Goal: Find specific page/section: Find specific page/section

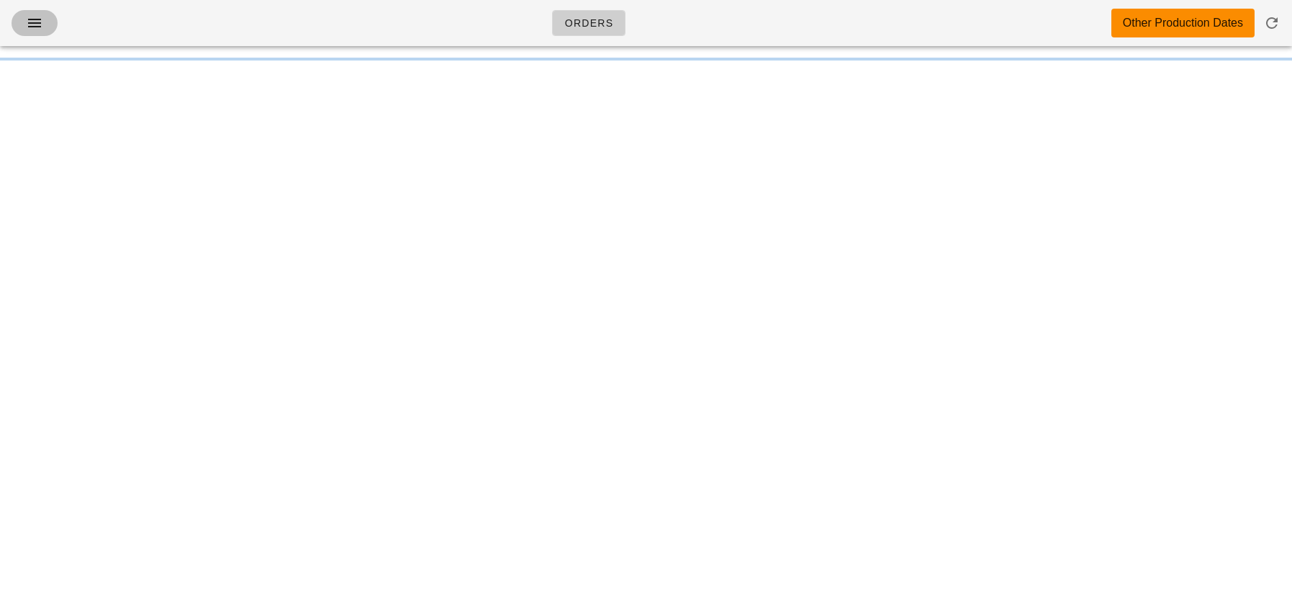
drag, startPoint x: 0, startPoint y: 0, endPoint x: 42, endPoint y: 19, distance: 46.7
click at [42, 19] on icon "button" at bounding box center [34, 22] width 17 height 17
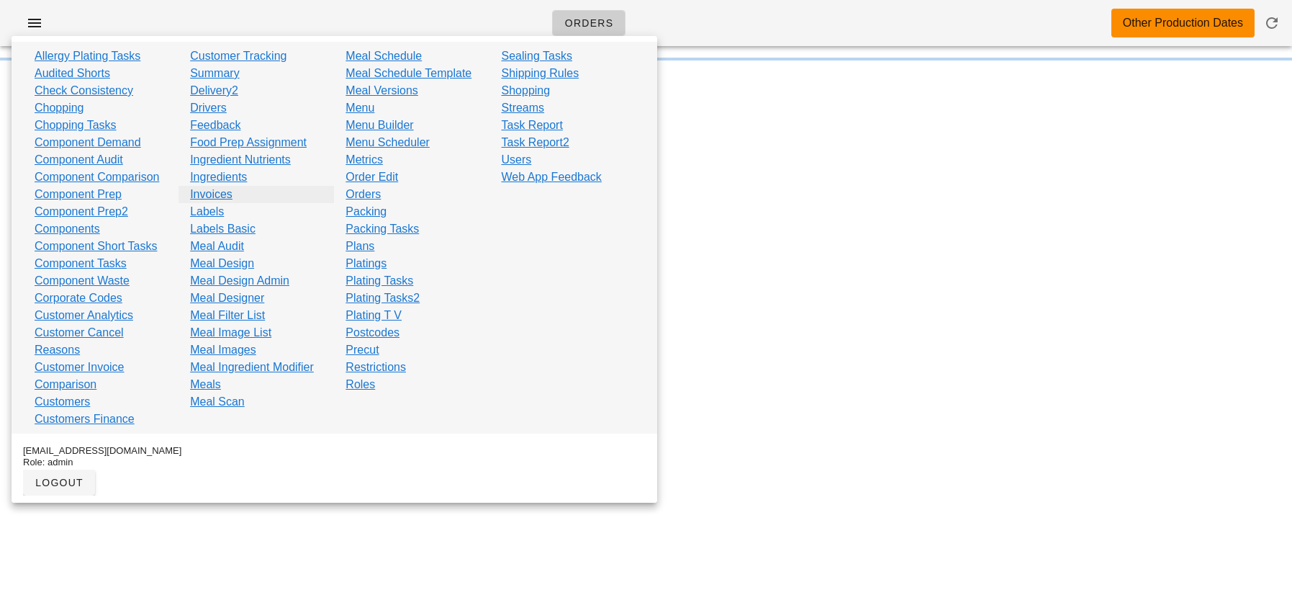
click at [220, 196] on link "Invoices" at bounding box center [211, 194] width 42 height 17
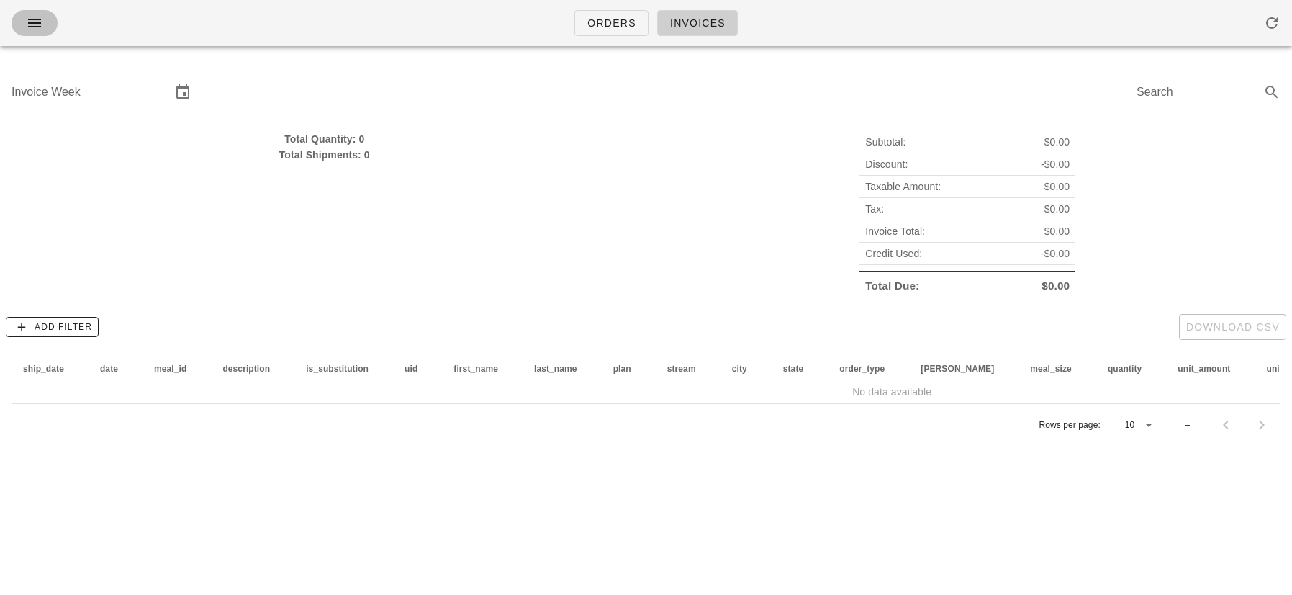
click at [28, 30] on icon "button" at bounding box center [34, 22] width 17 height 17
click at [34, 27] on icon "button" at bounding box center [34, 22] width 17 height 17
click at [35, 22] on icon "button" at bounding box center [34, 22] width 17 height 17
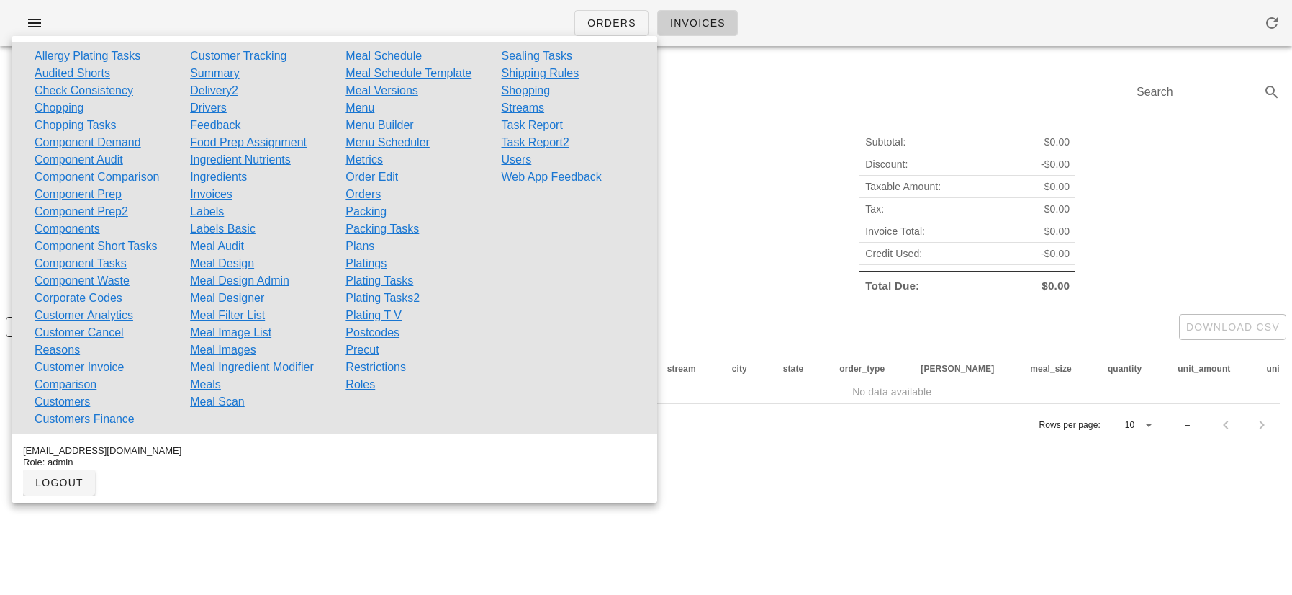
click at [703, 164] on div "Subtotal: $0.00 Discount: -$0.00 Taxable Amount: $0.00 Tax: $0.00 Invoice Total…" at bounding box center [967, 213] width 643 height 183
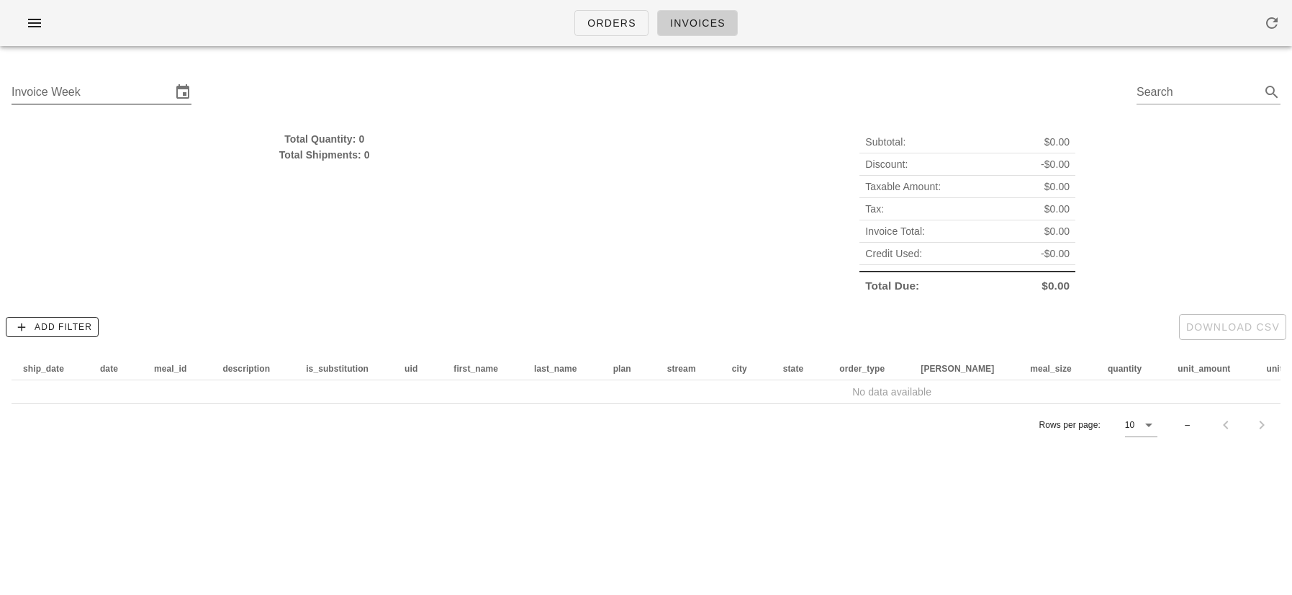
click at [92, 92] on input "Invoice Week" at bounding box center [92, 92] width 160 height 23
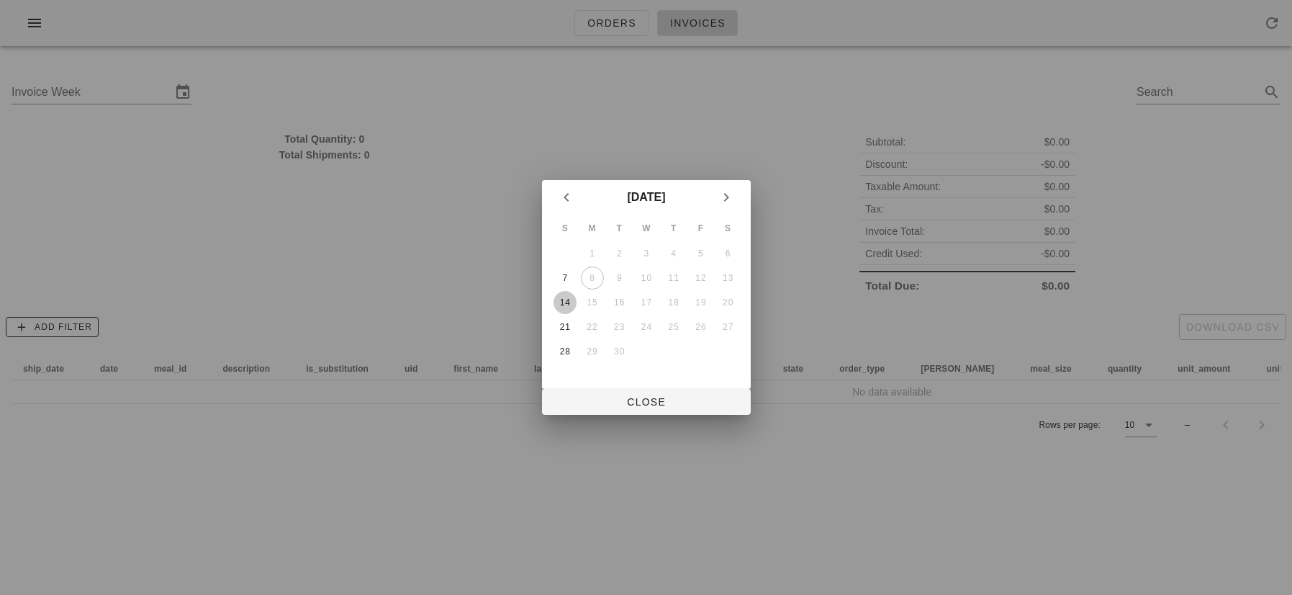
click at [564, 302] on div "14" at bounding box center [564, 302] width 23 height 10
click at [613, 400] on span "Close" at bounding box center [647, 402] width 186 height 12
type input "[DATE]"
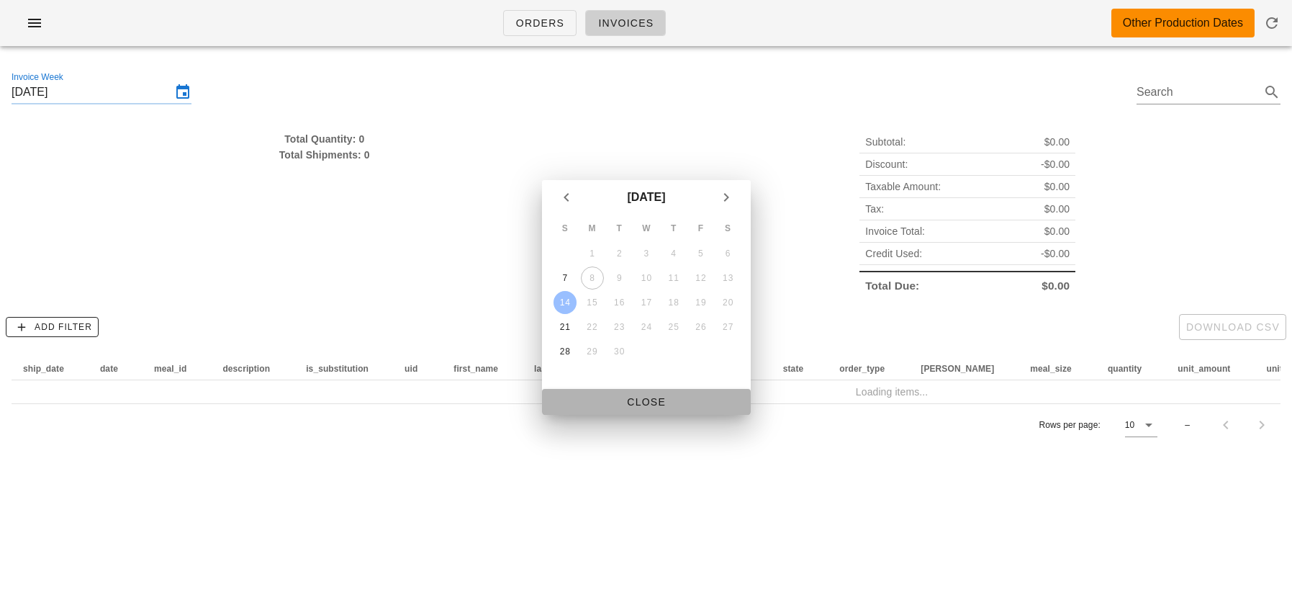
click at [613, 400] on td "Loading items..." at bounding box center [892, 391] width 1761 height 23
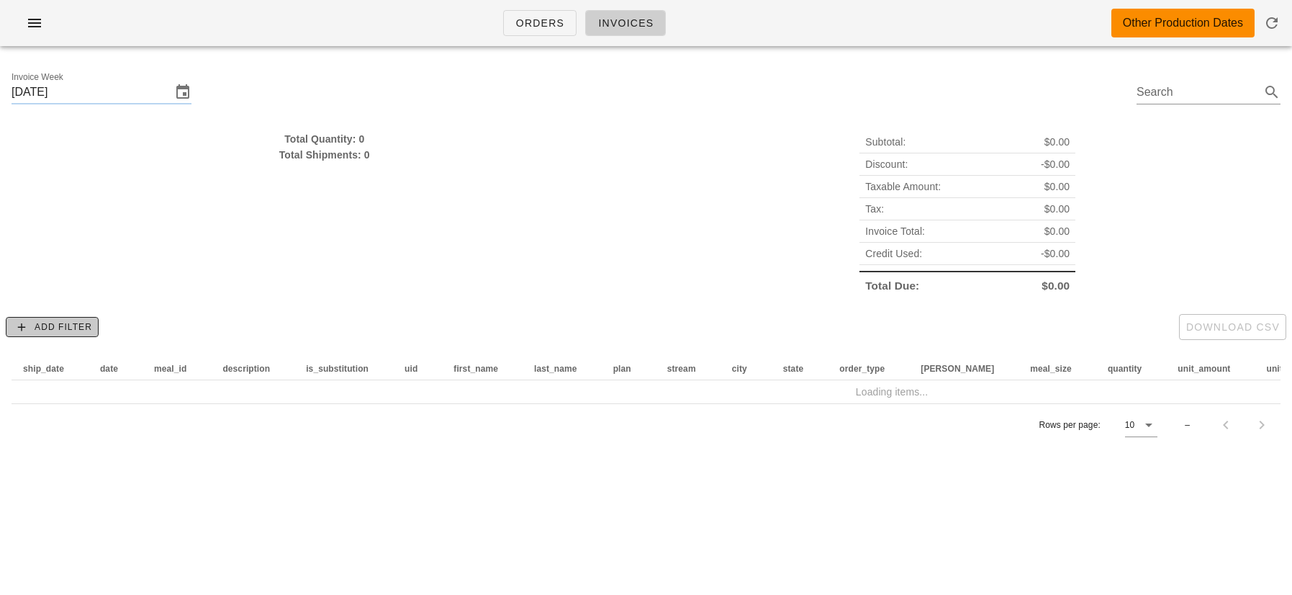
click at [71, 324] on span "Add Filter" at bounding box center [52, 326] width 80 height 13
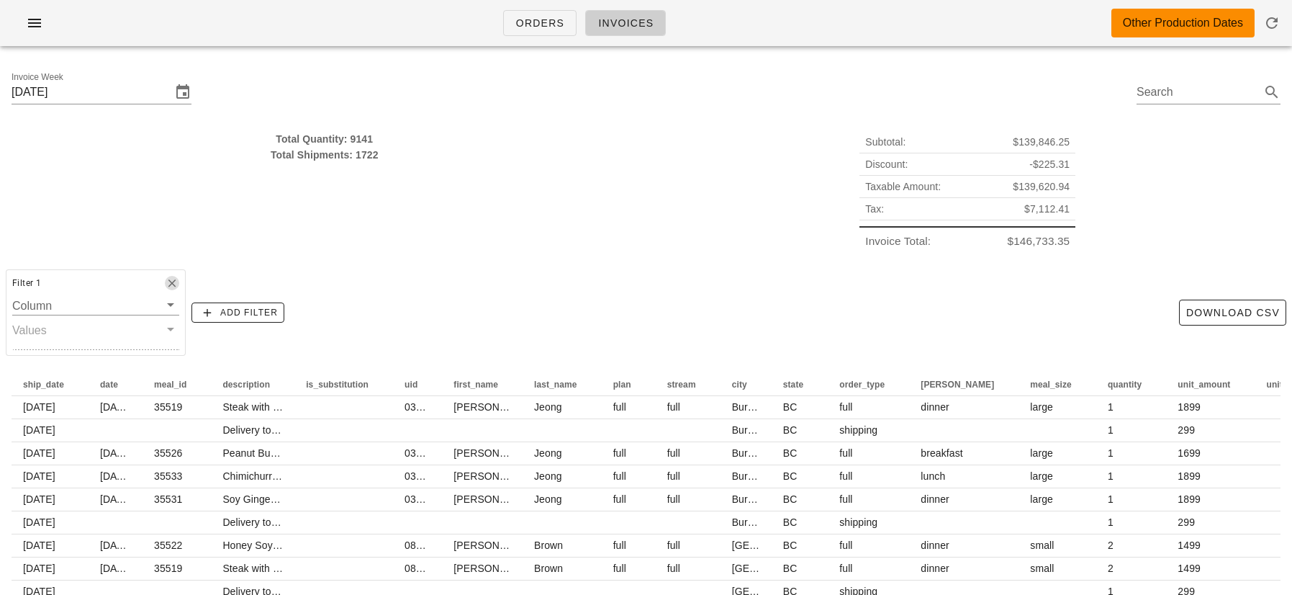
click at [166, 282] on icon "button" at bounding box center [172, 282] width 13 height 13
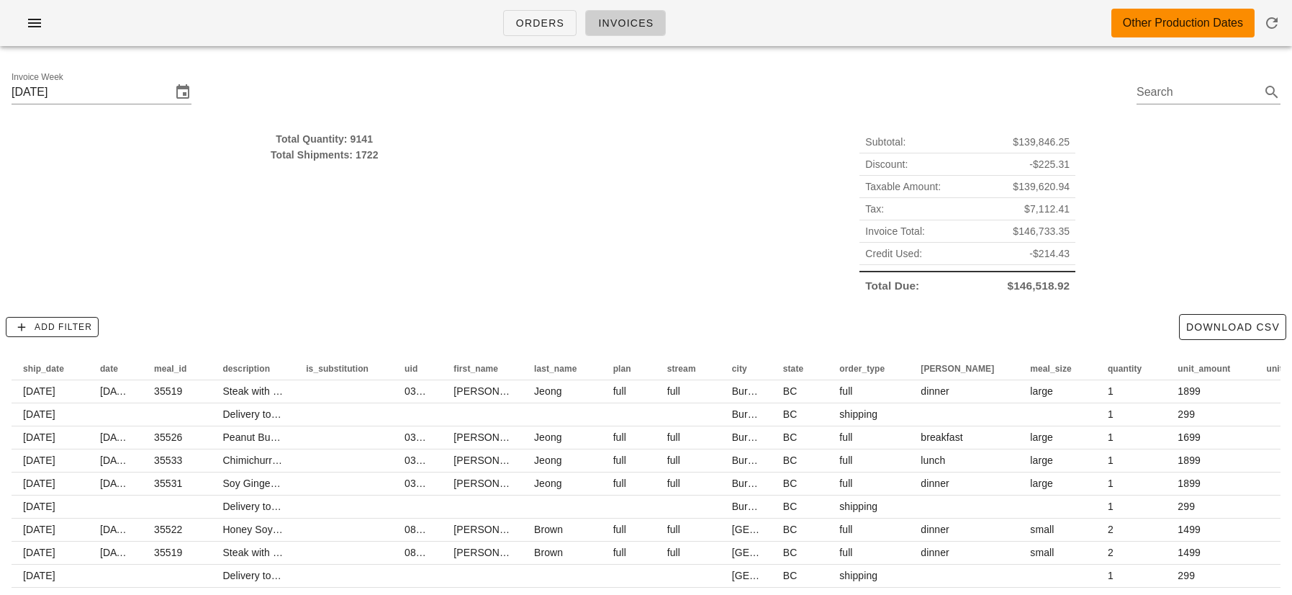
click at [382, 137] on div "Total Quantity: 9141" at bounding box center [325, 139] width 626 height 16
click at [284, 138] on div "Total Quantity: 9141" at bounding box center [325, 139] width 626 height 16
click at [286, 181] on div "Total Quantity: 9141 Total Shipments: 1722" at bounding box center [324, 213] width 643 height 183
